Goal: Task Accomplishment & Management: Manage account settings

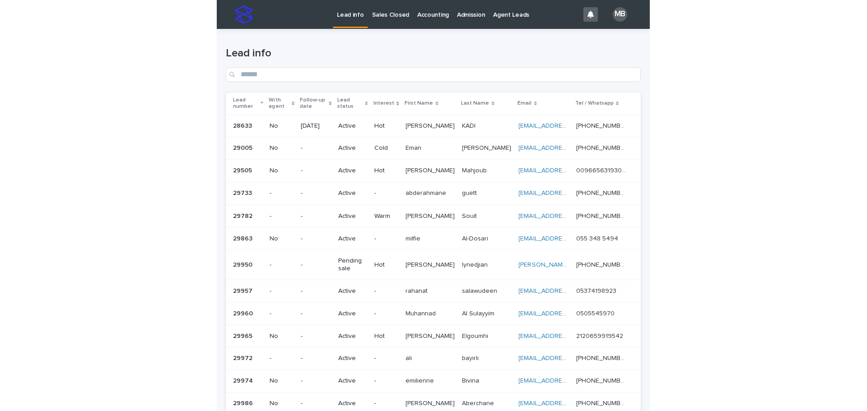
scroll to position [49, 0]
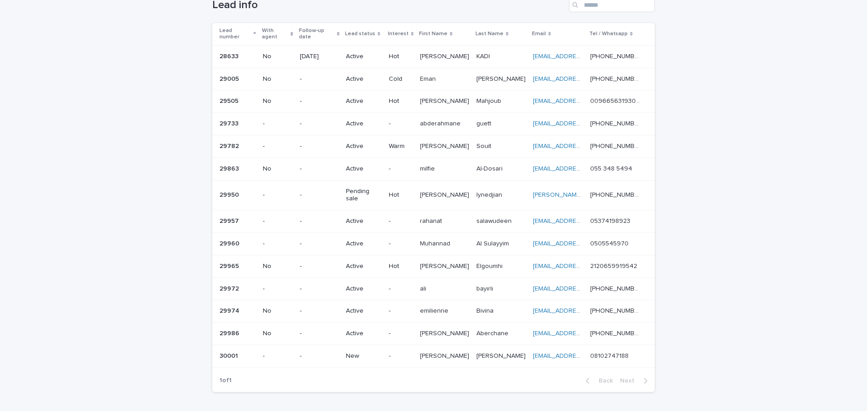
click at [432, 351] on p "[PERSON_NAME]" at bounding box center [501, 355] width 51 height 9
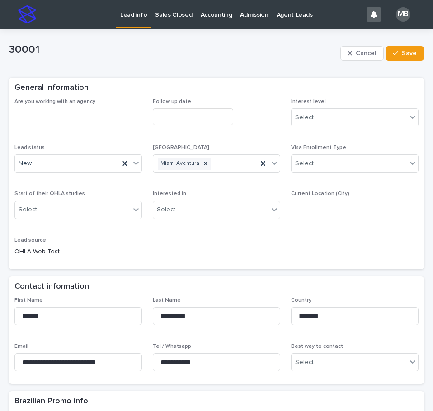
click at [288, 228] on div "Are you working with an agency - Follow up date Interest level Select... Lead s…" at bounding box center [216, 180] width 404 height 165
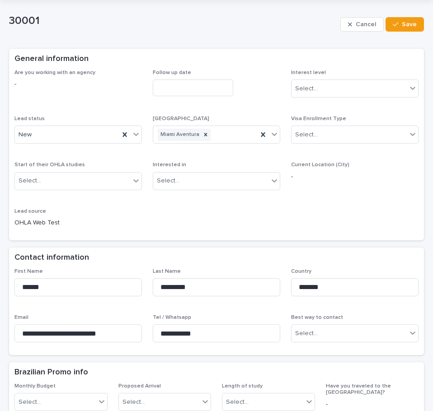
scroll to position [45, 0]
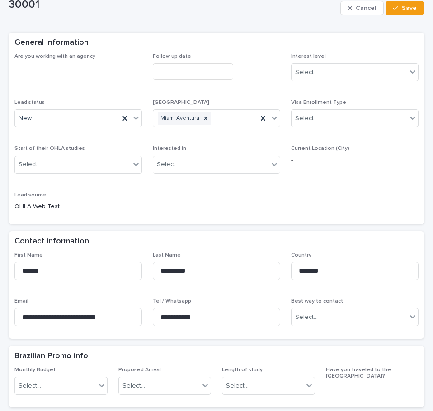
click at [133, 130] on div "Lead status New" at bounding box center [77, 116] width 127 height 35
click at [134, 121] on icon at bounding box center [135, 117] width 9 height 9
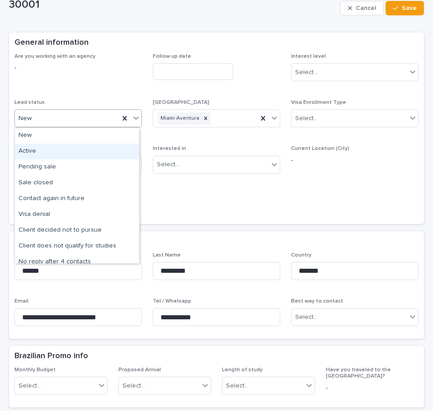
click at [96, 159] on div "Active" at bounding box center [77, 152] width 124 height 16
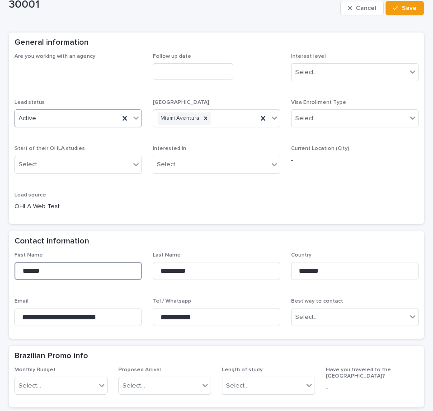
click at [0, 260] on html "**********" at bounding box center [216, 205] width 433 height 411
click at [208, 249] on div "Contact information" at bounding box center [216, 241] width 414 height 21
drag, startPoint x: 193, startPoint y: 314, endPoint x: 132, endPoint y: 308, distance: 60.8
click at [132, 308] on div "**********" at bounding box center [216, 293] width 404 height 82
drag, startPoint x: 14, startPoint y: 272, endPoint x: 1, endPoint y: 265, distance: 14.6
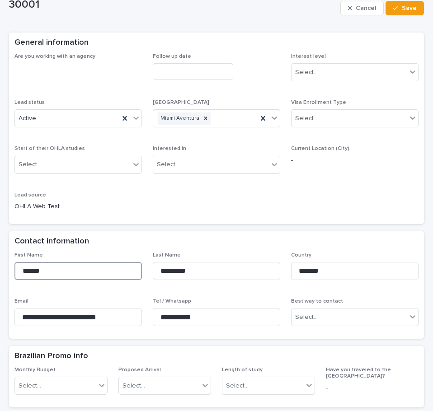
click at [0, 266] on html "**********" at bounding box center [216, 205] width 433 height 411
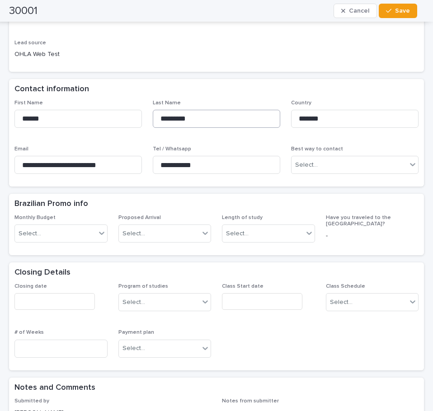
scroll to position [451, 0]
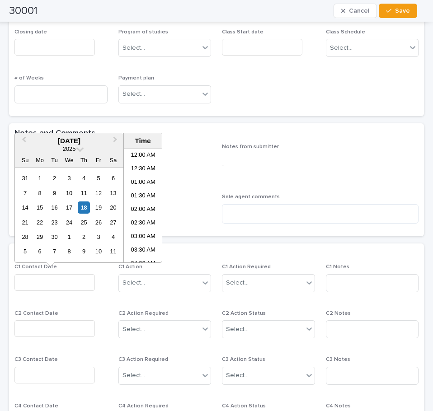
click at [76, 280] on input "text" at bounding box center [54, 282] width 80 height 17
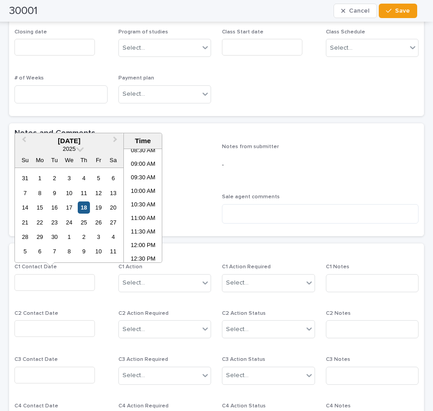
click at [81, 207] on div "18" at bounding box center [84, 207] width 12 height 12
click at [144, 208] on li "10:30 AM" at bounding box center [143, 206] width 38 height 14
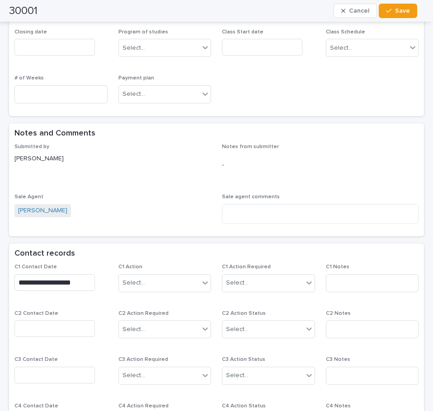
type input "**********"
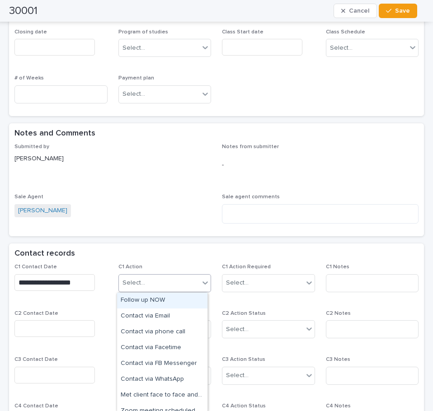
click at [195, 282] on div "Select..." at bounding box center [159, 282] width 81 height 15
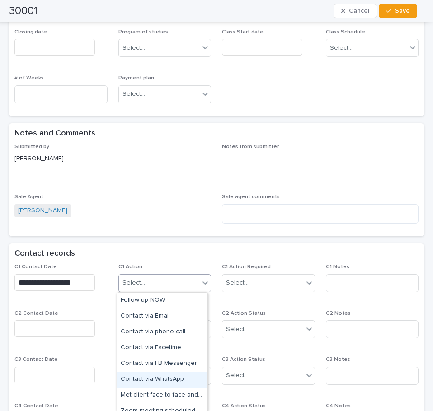
click at [177, 377] on div "Contact via WhatsApp" at bounding box center [162, 380] width 90 height 16
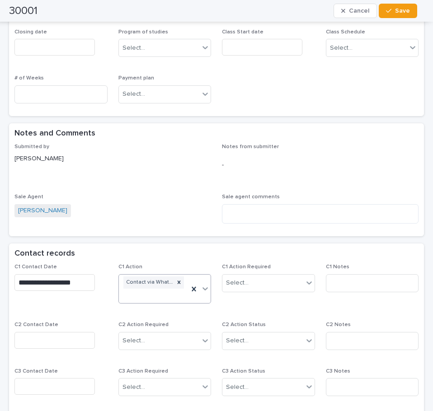
scroll to position [457, 0]
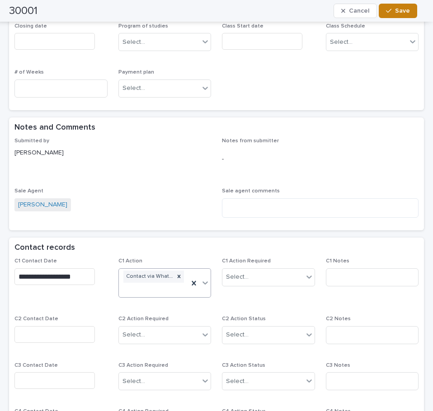
click at [406, 12] on span "Save" at bounding box center [402, 11] width 15 height 6
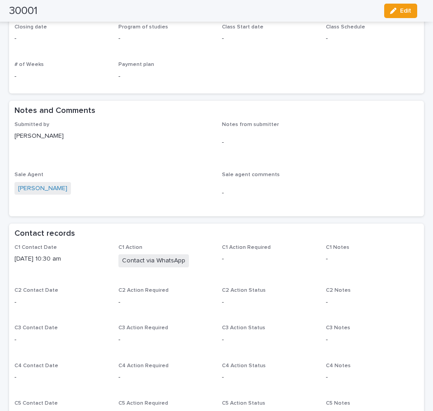
scroll to position [438, 0]
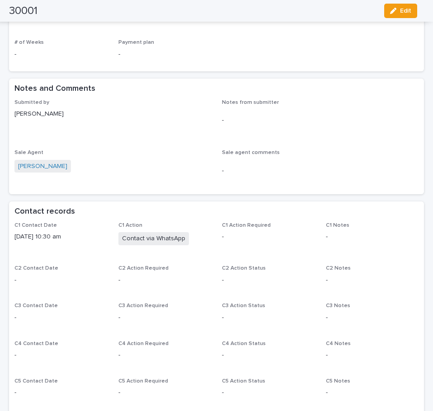
click at [301, 153] on div "Sale agent comments -" at bounding box center [320, 168] width 196 height 39
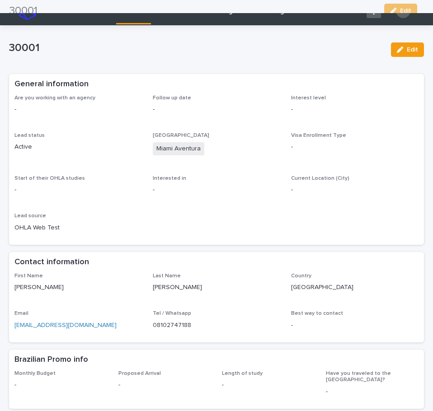
scroll to position [0, 0]
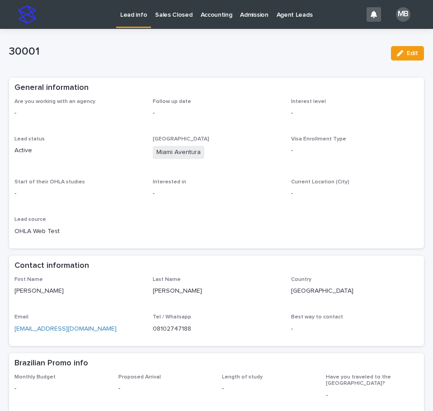
click at [133, 17] on p "Lead info" at bounding box center [133, 9] width 27 height 19
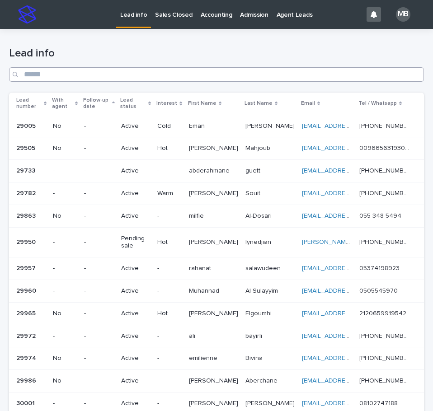
click at [47, 100] on div "Lead number" at bounding box center [31, 103] width 30 height 17
click at [229, 53] on h1 "Lead info" at bounding box center [216, 53] width 414 height 13
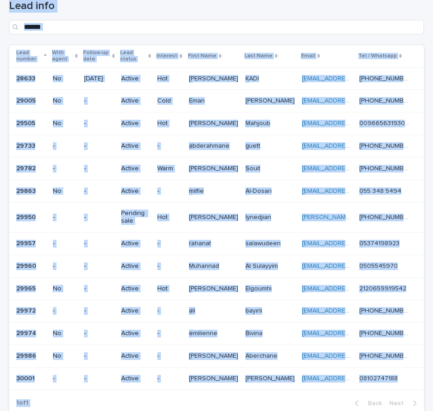
scroll to position [129, 0]
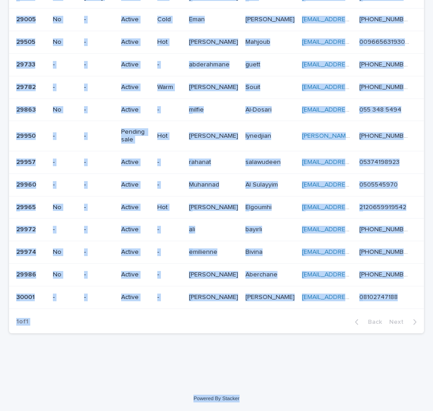
drag, startPoint x: 4, startPoint y: 2, endPoint x: 420, endPoint y: 399, distance: 574.8
click at [431, 410] on html "Lead info Sales Closed Accounting Admission Agent Leads MB Loading... Saving… L…" at bounding box center [216, 205] width 433 height 411
drag, startPoint x: 395, startPoint y: 371, endPoint x: 419, endPoint y: 354, distance: 29.6
click at [395, 371] on div "Loading... Saving… Loading... Saving… Lead info Lead number With agent Follow-u…" at bounding box center [216, 142] width 433 height 485
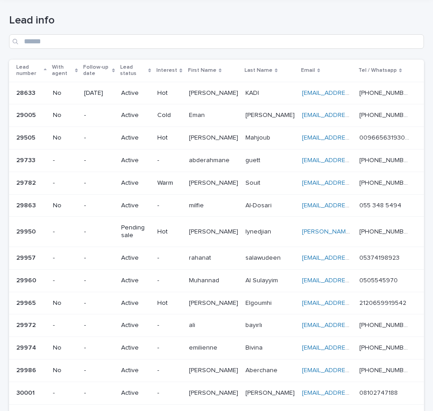
scroll to position [48, 0]
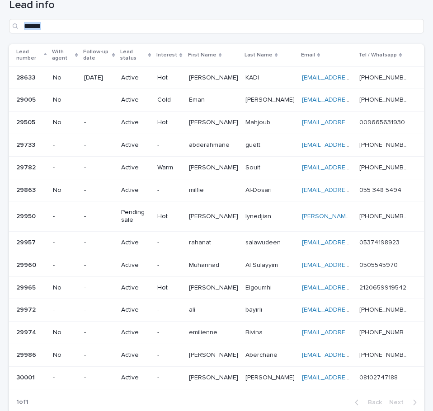
drag, startPoint x: 9, startPoint y: 43, endPoint x: 456, endPoint y: 294, distance: 513.0
click at [432, 294] on html "Lead info Sales Closed Accounting Admission Agent Leads MB Loading... Saving… L…" at bounding box center [216, 205] width 433 height 411
click at [422, 281] on div "Loading... Saving… Loading... Saving… Lead info Lead number With agent Follow-u…" at bounding box center [216, 223] width 433 height 485
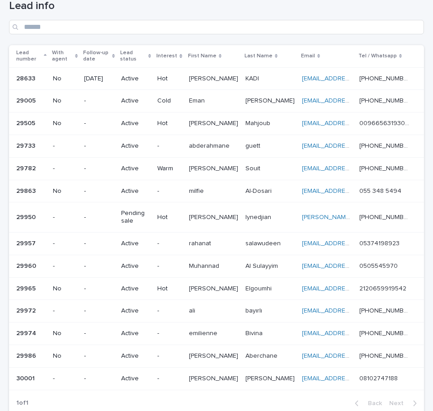
scroll to position [45, 0]
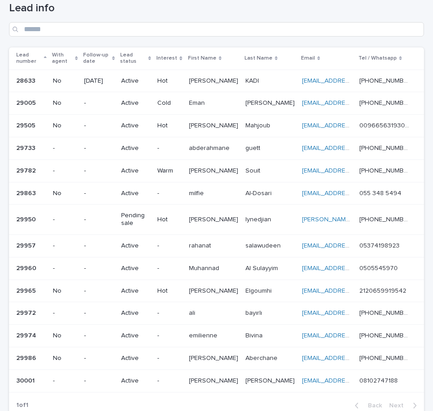
click at [425, 55] on div "Loading... Saving… Loading... Saving… Lead info Lead number With agent Follow-u…" at bounding box center [216, 226] width 433 height 485
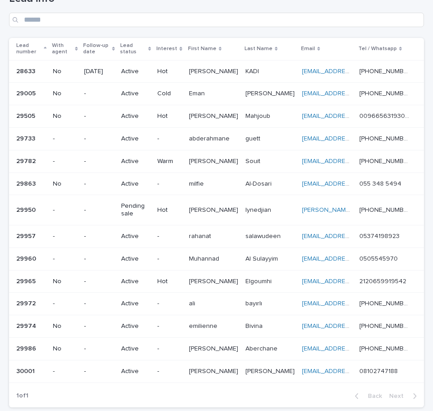
scroll to position [57, 0]
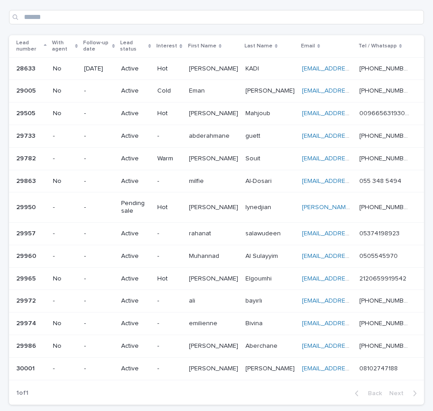
click at [416, 34] on div "Lead info" at bounding box center [216, 4] width 414 height 64
click at [361, 30] on div "Lead info" at bounding box center [216, 4] width 414 height 64
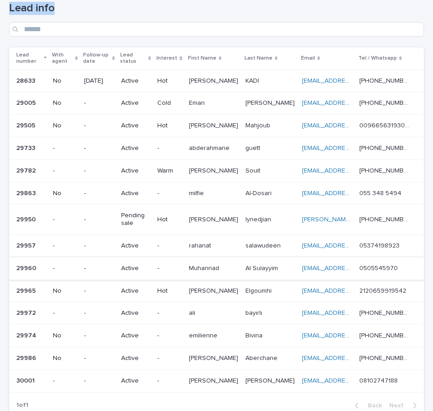
scroll to position [45, 0]
drag, startPoint x: 50, startPoint y: 23, endPoint x: 420, endPoint y: 389, distance: 520.7
click at [420, 389] on div "Loading... Saving… Loading... Saving… Lead info Lead number With agent Follow-u…" at bounding box center [216, 215] width 423 height 463
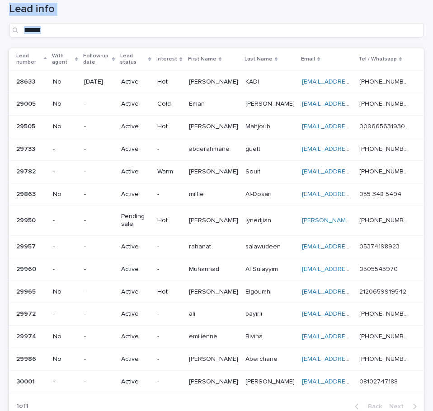
drag, startPoint x: 10, startPoint y: 7, endPoint x: 427, endPoint y: 352, distance: 540.9
click at [429, 353] on div "Lead info Sales Closed Accounting Admission Agent Leads MB Loading... Saving… L…" at bounding box center [216, 205] width 433 height 411
click at [422, 349] on div "Loading... Saving… Loading... Saving… Lead info Lead number With agent Follow-u…" at bounding box center [216, 227] width 433 height 485
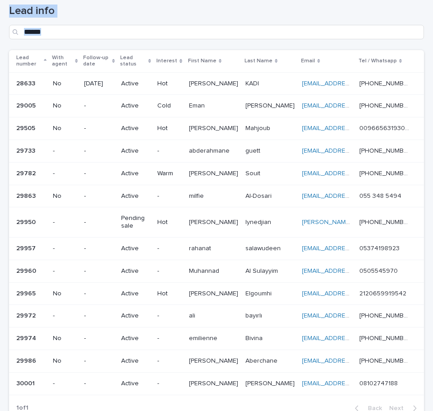
drag, startPoint x: 8, startPoint y: 6, endPoint x: 439, endPoint y: 295, distance: 519.0
click at [432, 295] on html "Lead info Sales Closed Accounting Admission Agent Leads MB Loading... Saving… L…" at bounding box center [216, 205] width 433 height 411
click at [423, 294] on div "Loading... Saving… Loading... Saving… Lead info Lead number With agent Follow-u…" at bounding box center [216, 228] width 433 height 485
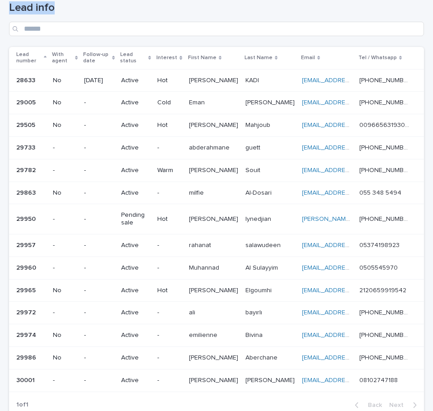
scroll to position [42, 0]
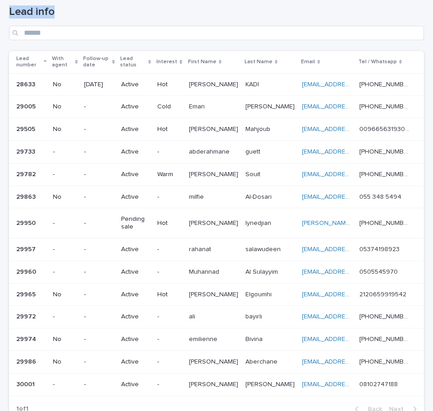
drag, startPoint x: 8, startPoint y: 9, endPoint x: 72, endPoint y: 10, distance: 64.6
click at [72, 10] on div "Loading... Saving… Loading... Saving… Lead info Lead number With agent Follow-u…" at bounding box center [216, 218] width 423 height 463
click at [72, 10] on h1 "Lead info" at bounding box center [216, 11] width 414 height 13
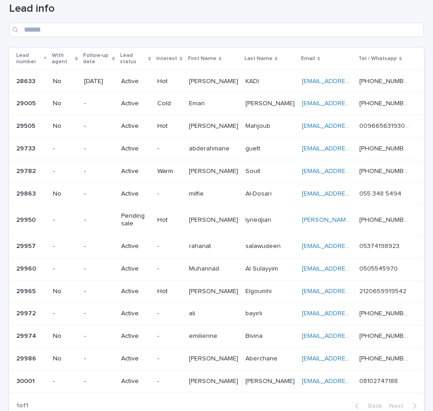
scroll to position [46, 0]
